Goal: Navigation & Orientation: Find specific page/section

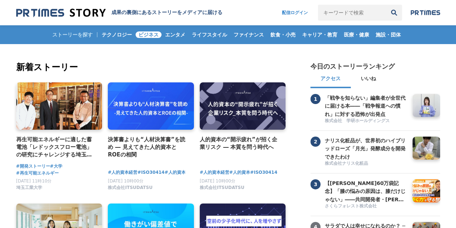
click at [154, 32] on span "ビジネス" at bounding box center [149, 34] width 26 height 6
click at [117, 34] on span "テクノロジー" at bounding box center [117, 34] width 36 height 6
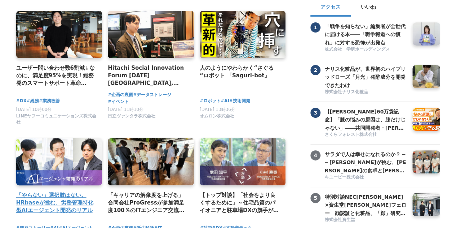
scroll to position [36, 0]
